Goal: Information Seeking & Learning: Understand process/instructions

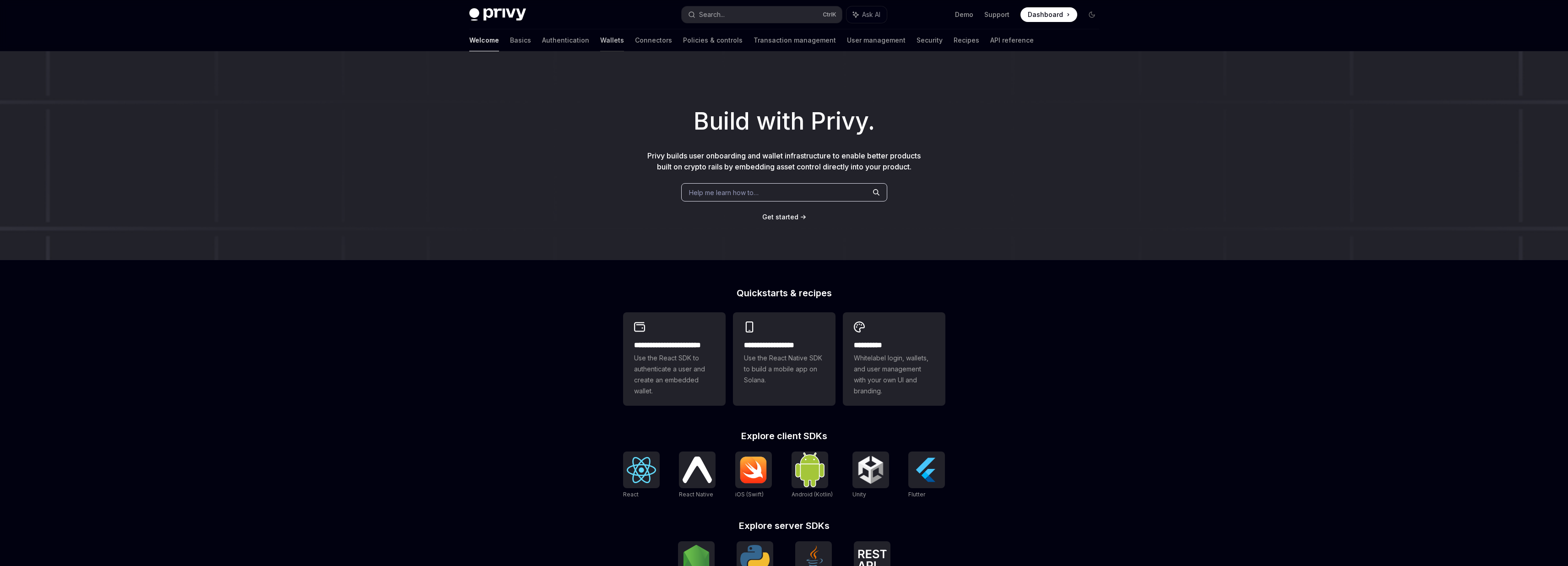
click at [600, 41] on link "Wallets" at bounding box center [612, 40] width 24 height 22
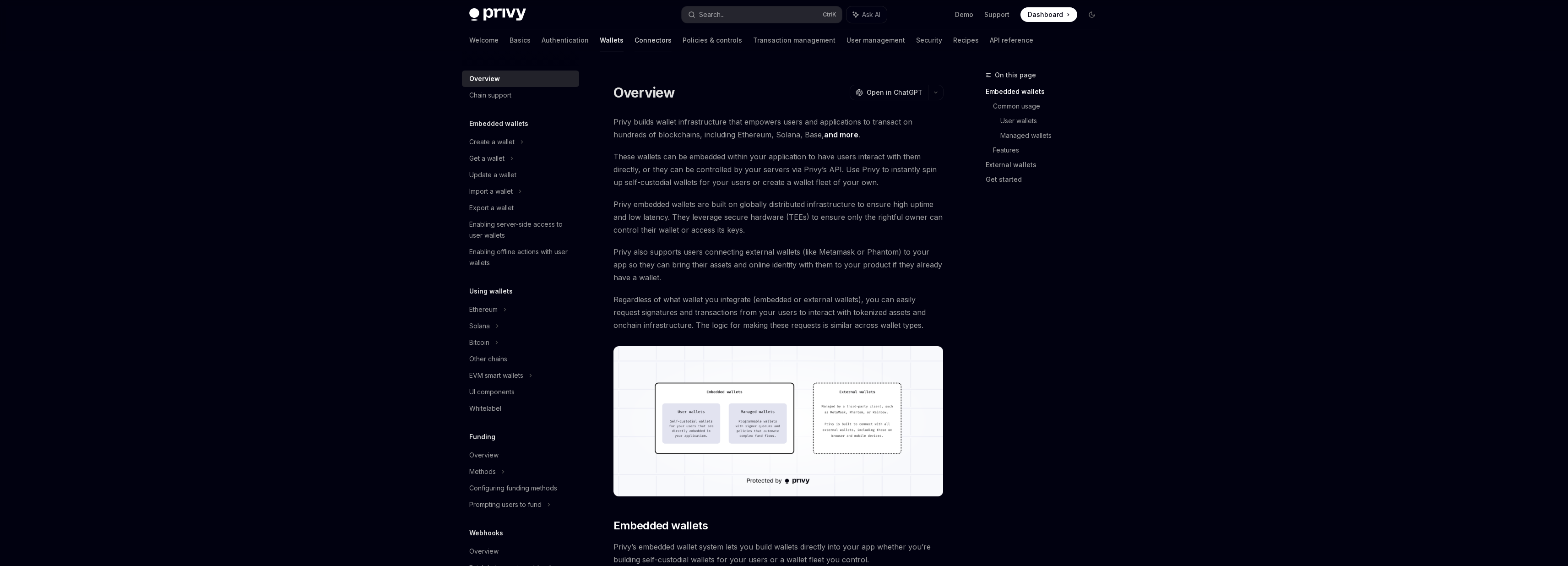
click at [634, 43] on link "Connectors" at bounding box center [653, 40] width 37 height 22
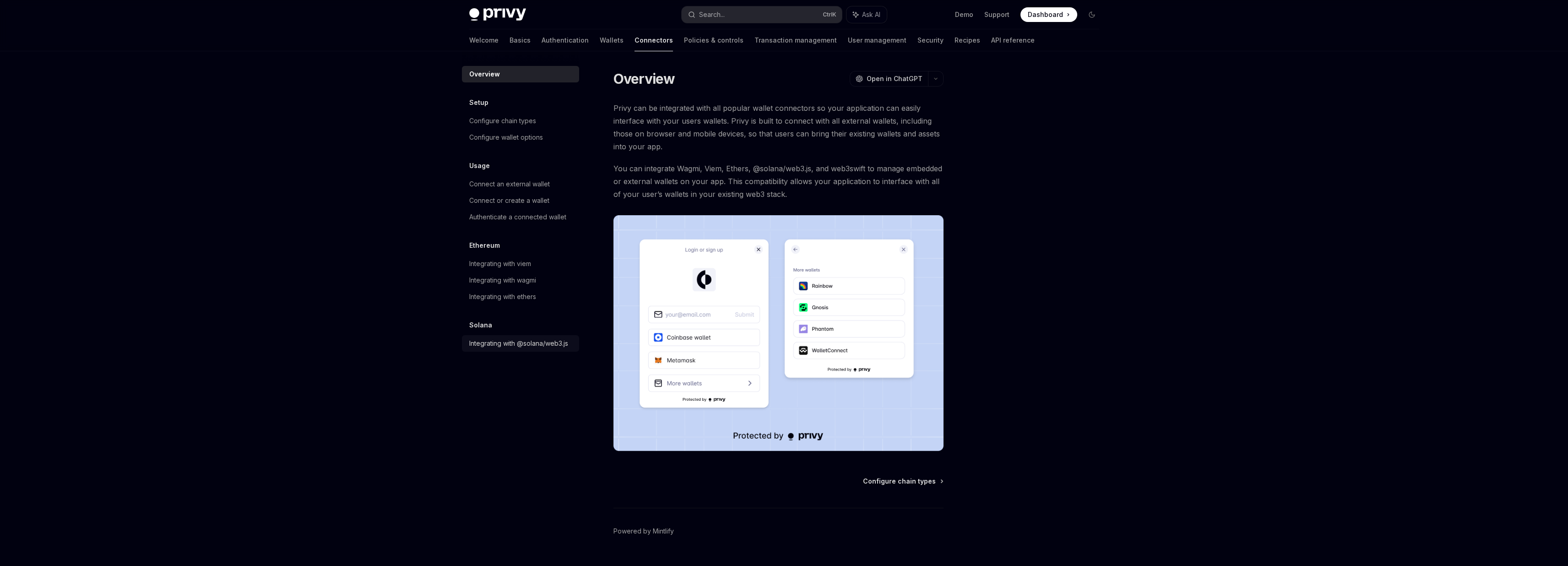
click at [551, 338] on div "Integrating with @solana/web3.js" at bounding box center [518, 343] width 99 height 11
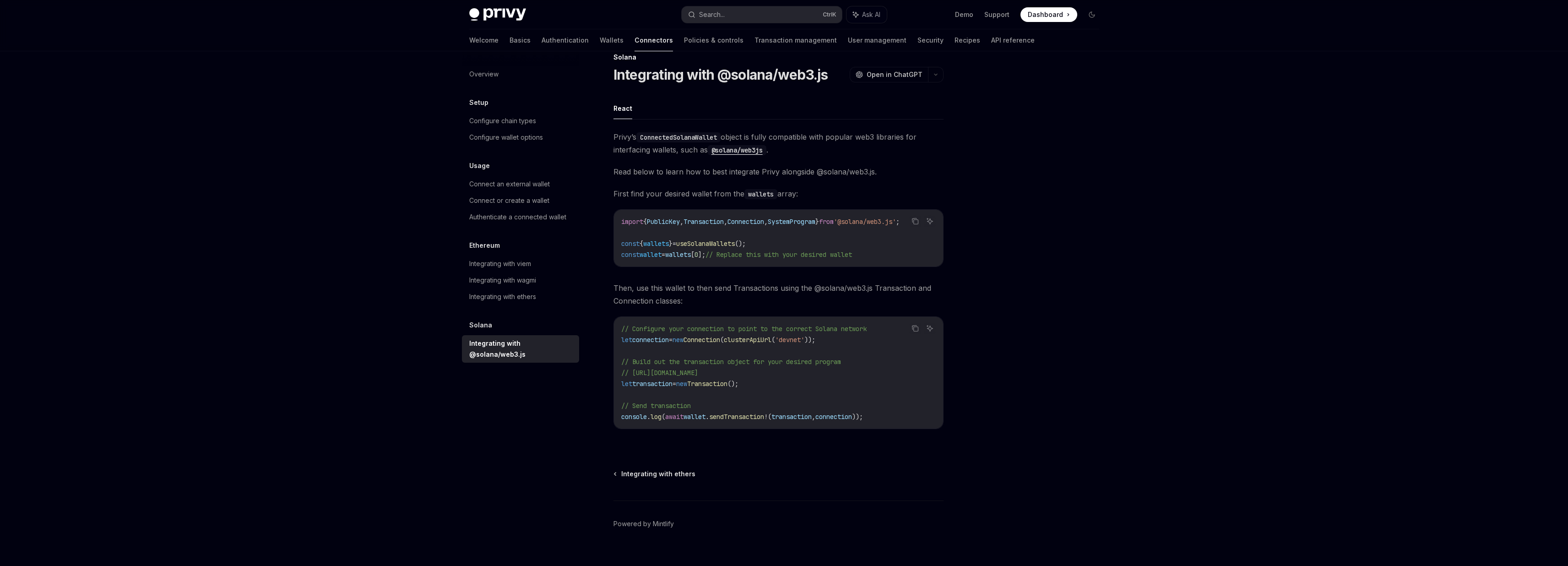
scroll to position [35, 0]
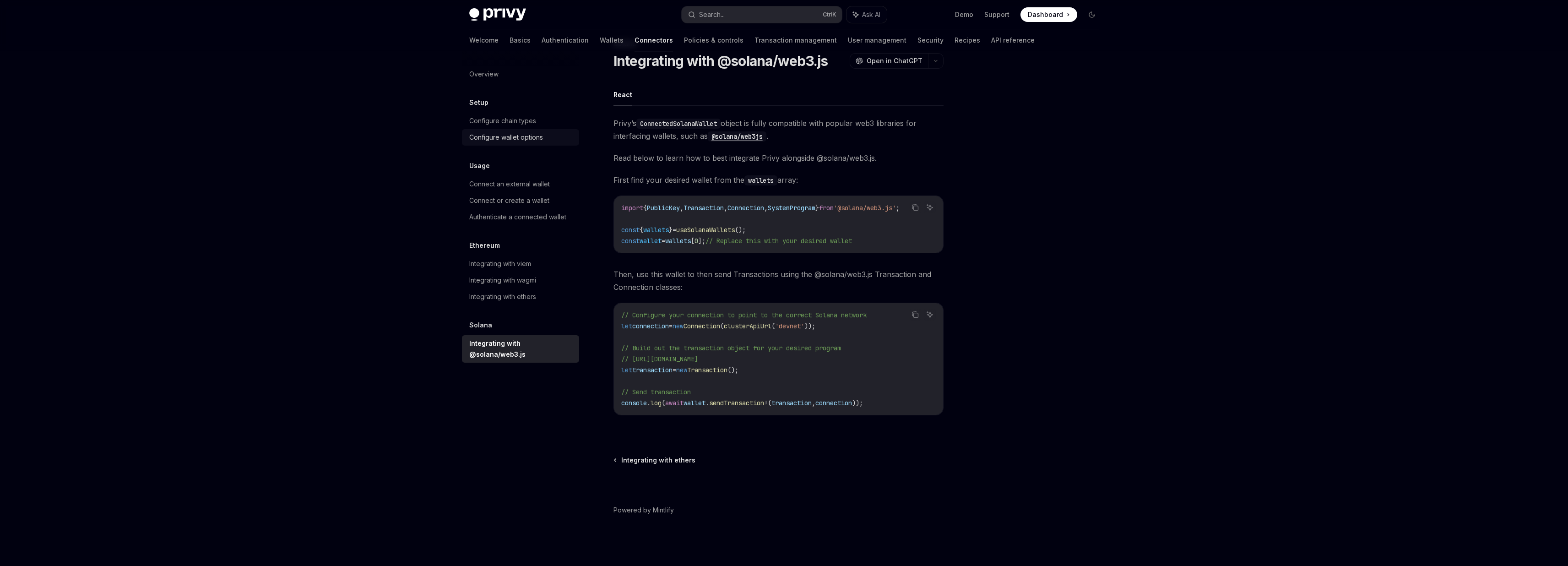
click at [523, 141] on div "Configure wallet options" at bounding box center [505, 137] width 74 height 11
type textarea "*"
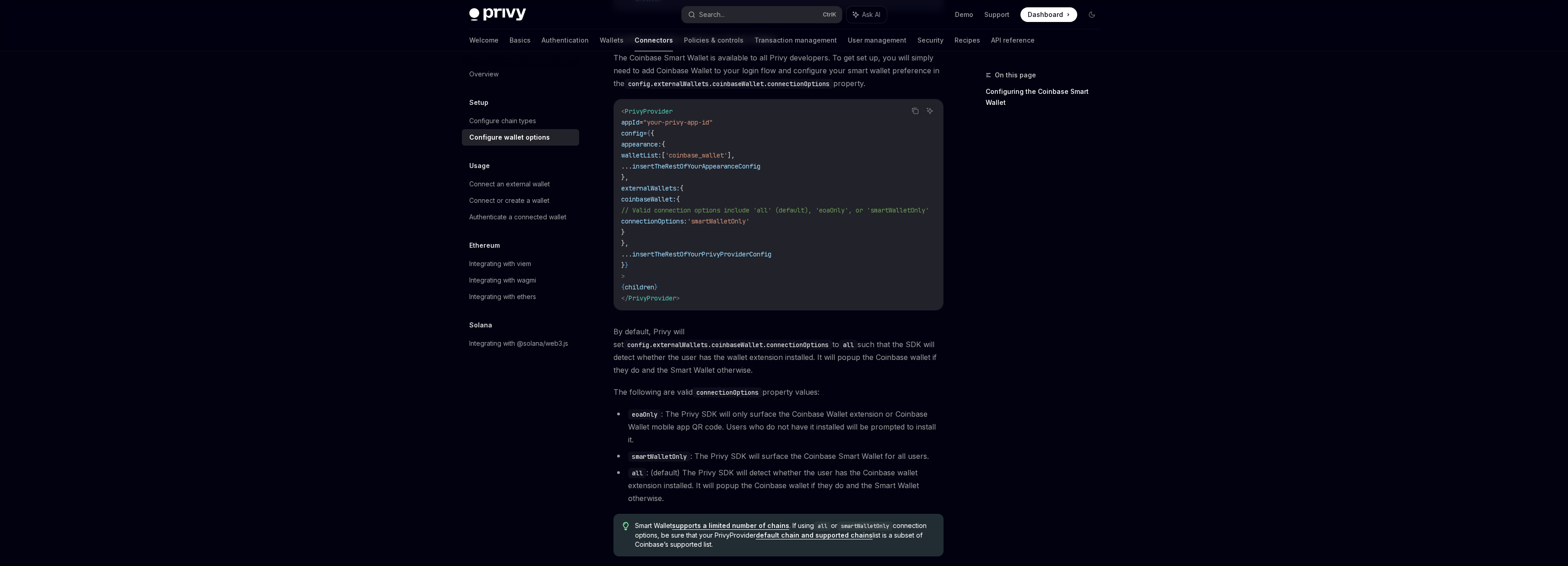
scroll to position [1150, 0]
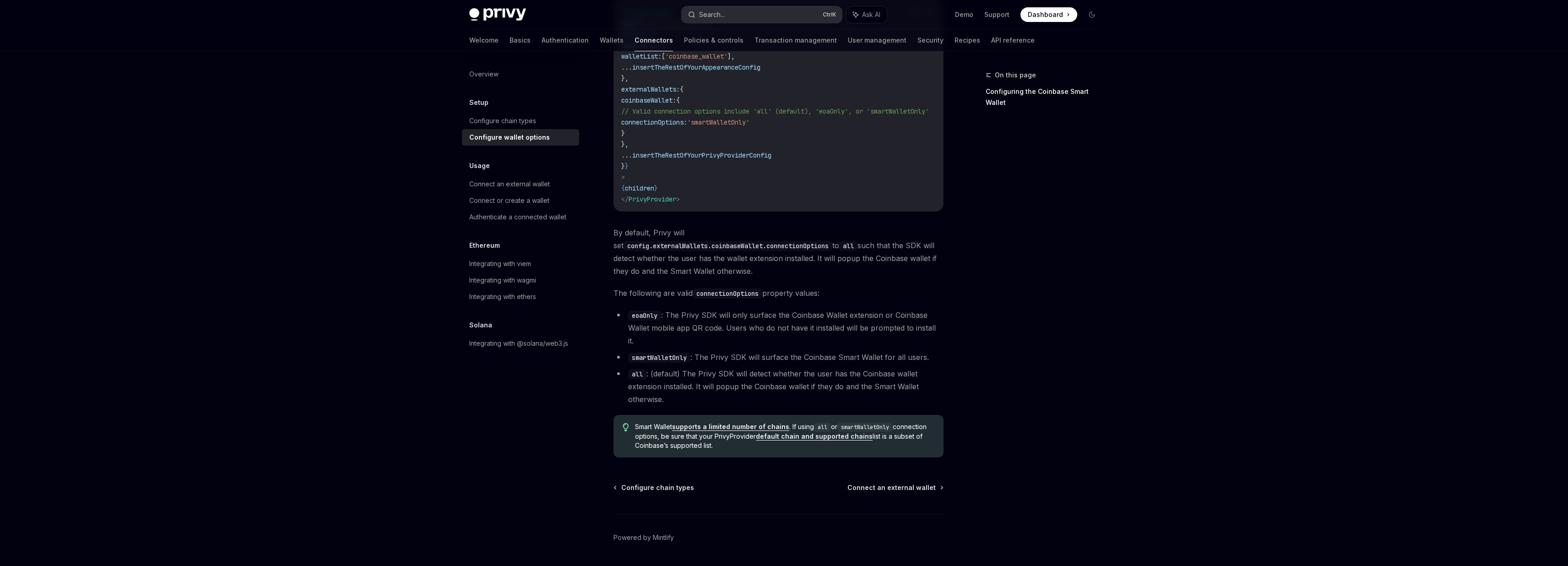
click at [740, 16] on button "Search... Ctrl K" at bounding box center [761, 14] width 160 height 17
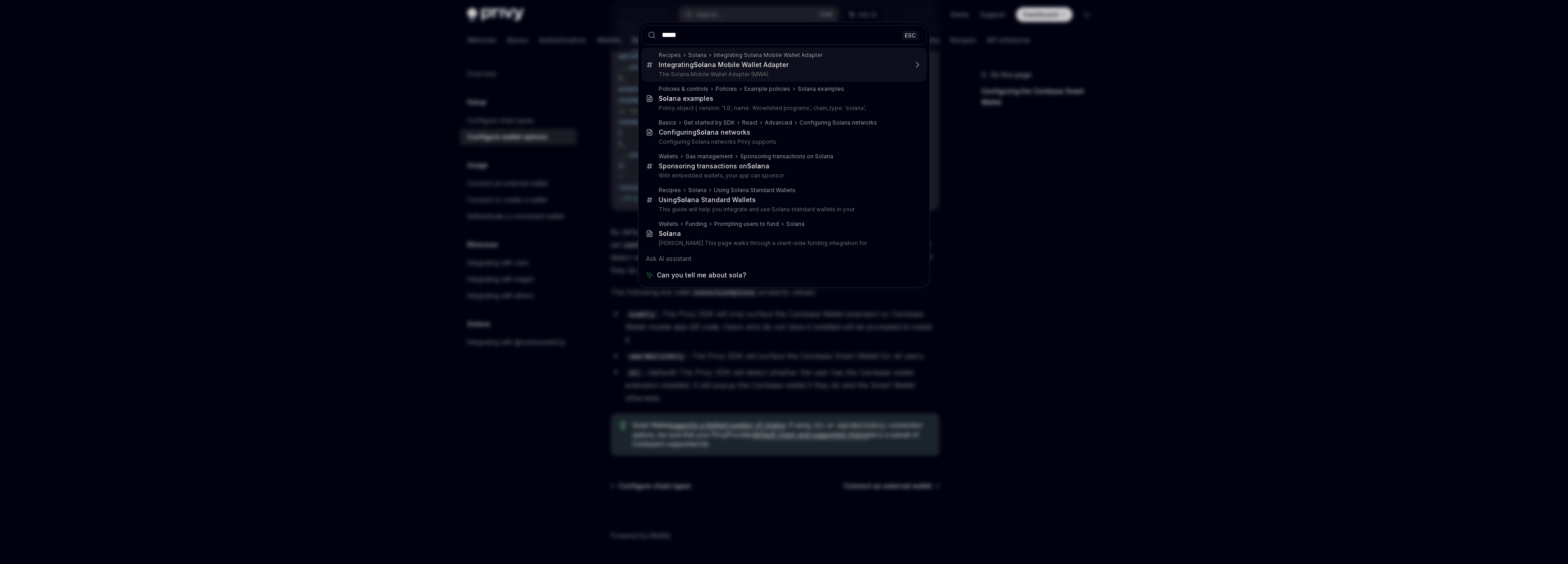
type input "******"
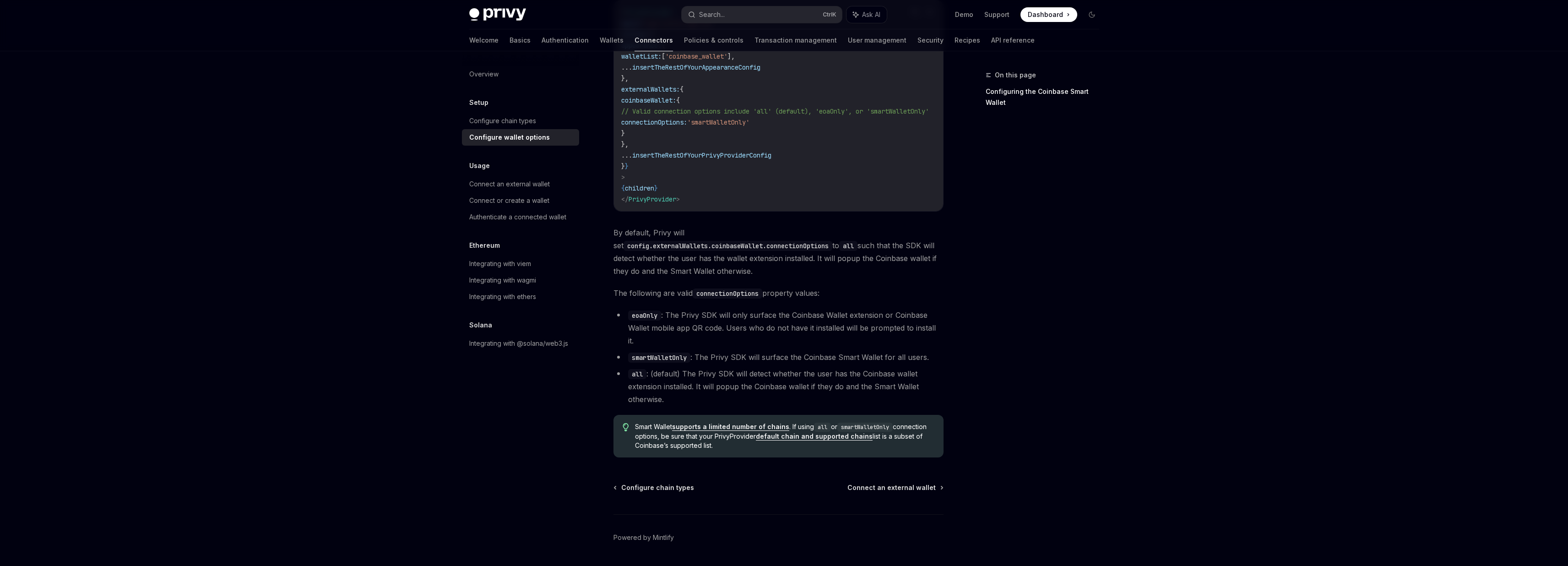
type textarea "*"
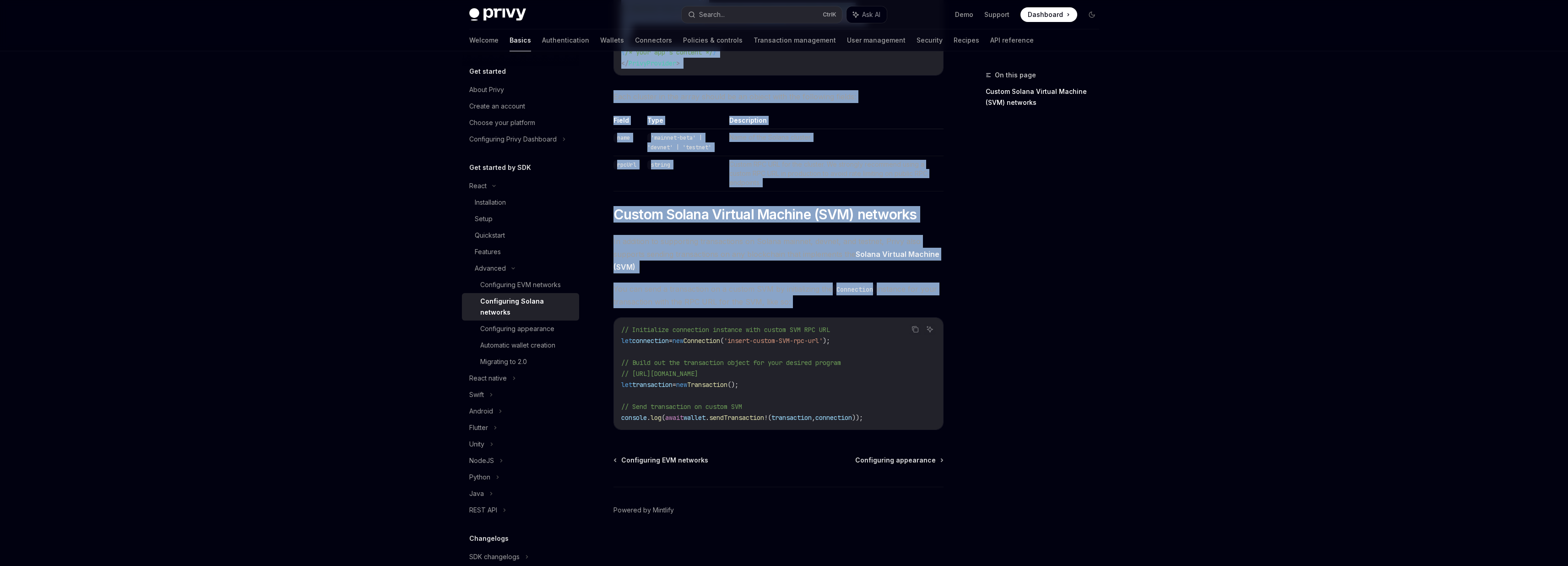
scroll to position [224, 0]
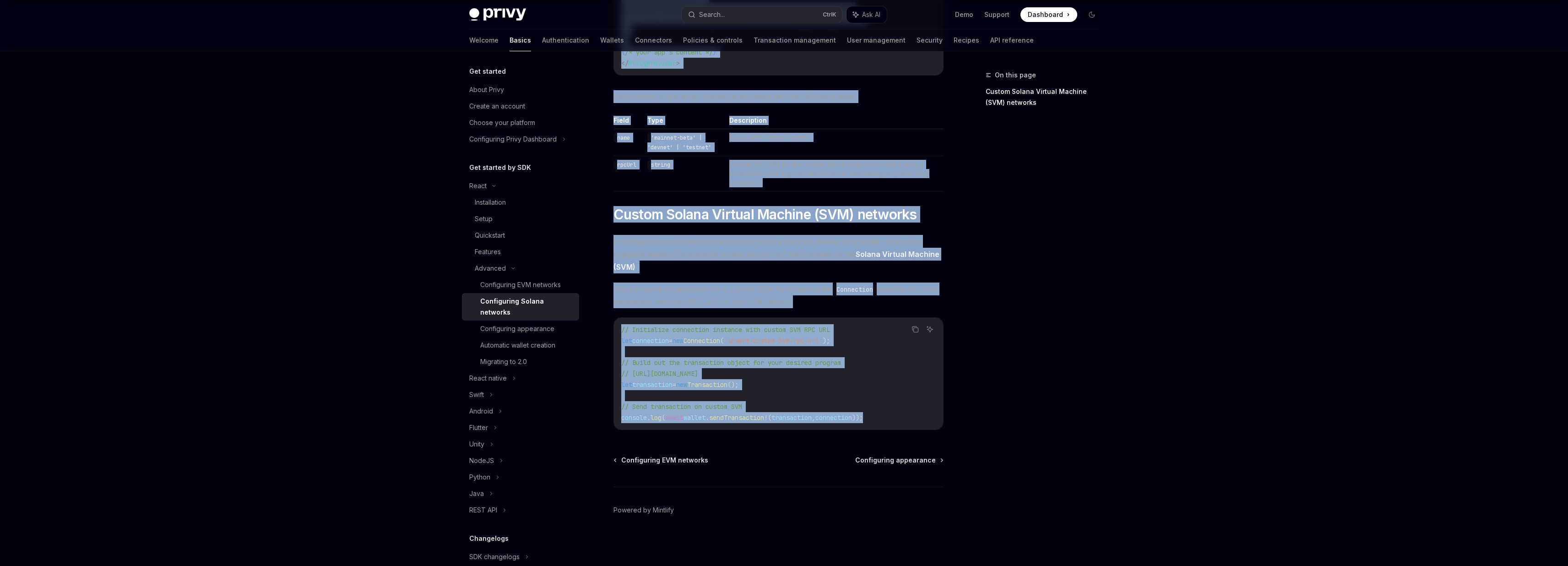
drag, startPoint x: 605, startPoint y: 81, endPoint x: 950, endPoint y: 420, distance: 483.7
click at [950, 420] on div "On this page Custom Solana Virtual Machine (SVM) networks Advanced Configuring …" at bounding box center [784, 198] width 645 height 734
copy div "Loremipsumd Sitame consecte AdipIS Elit se DoeiUSM TempOR Inci ut LaboREE Dolor…"
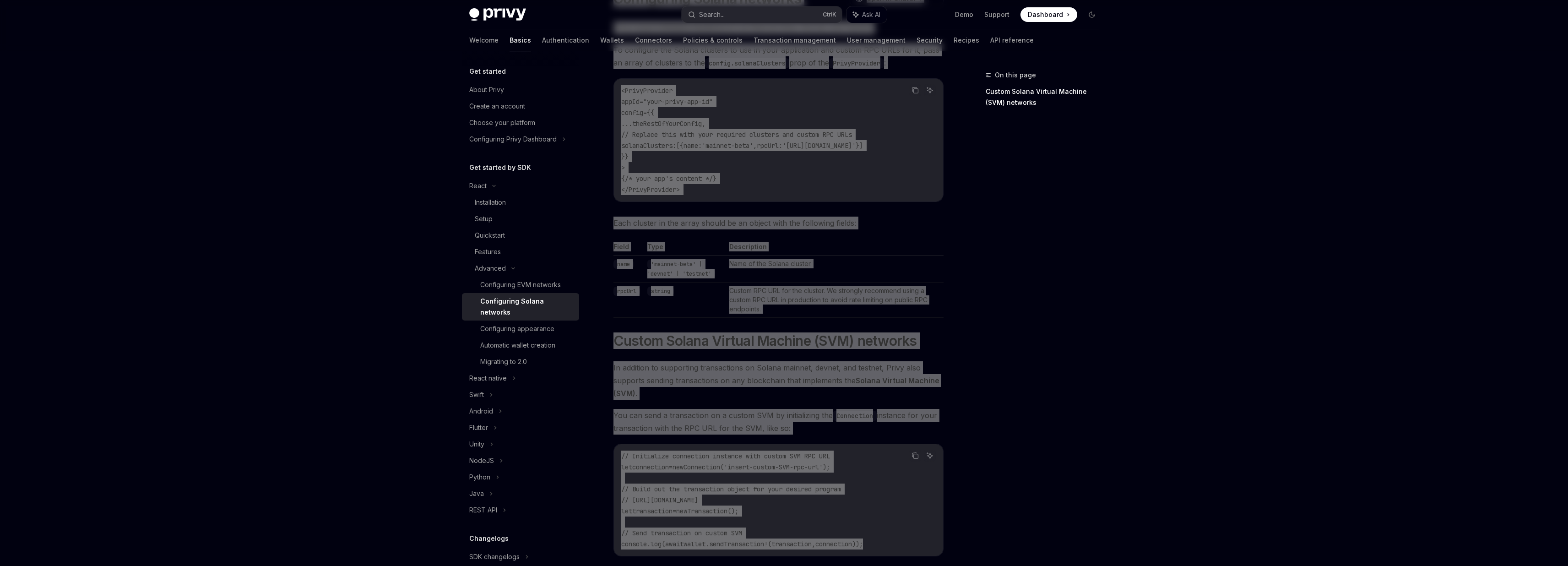
scroll to position [4, 0]
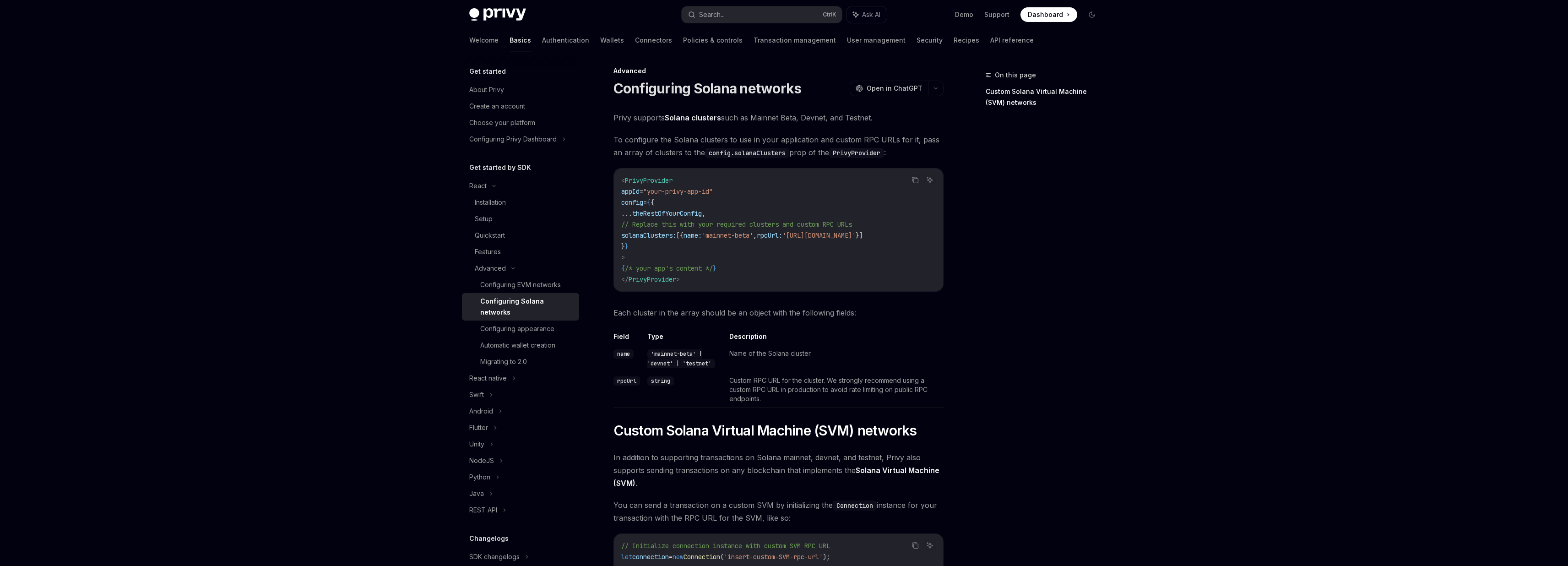
click at [1064, 354] on div "On this page Custom Solana Virtual Machine (SVM) networks" at bounding box center [1037, 318] width 139 height 496
